Goal: Task Accomplishment & Management: Manage account settings

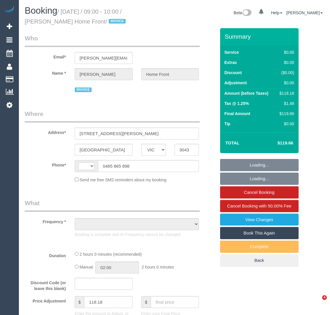
select select "VIC"
select select "string:AU"
select select "120"
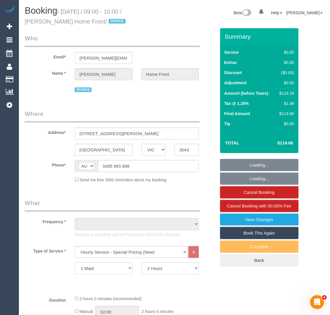
select select "object:852"
select select "number:27"
select select "number:14"
select select "number:19"
select select "number:25"
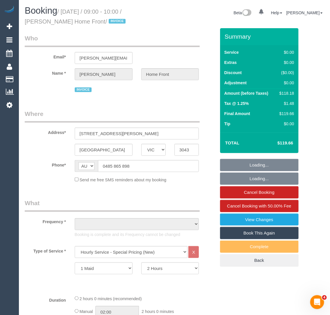
select select "number:35"
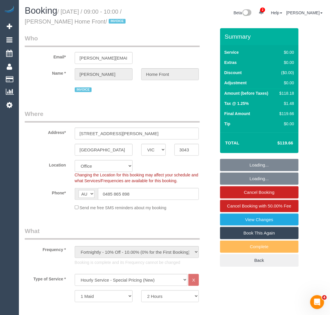
select select "object:2166"
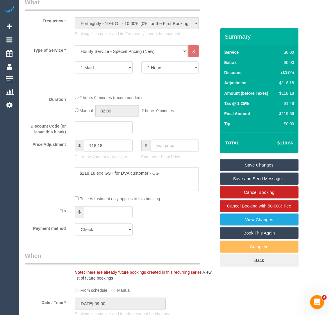
scroll to position [328, 0]
